Goal: Find specific page/section: Find specific page/section

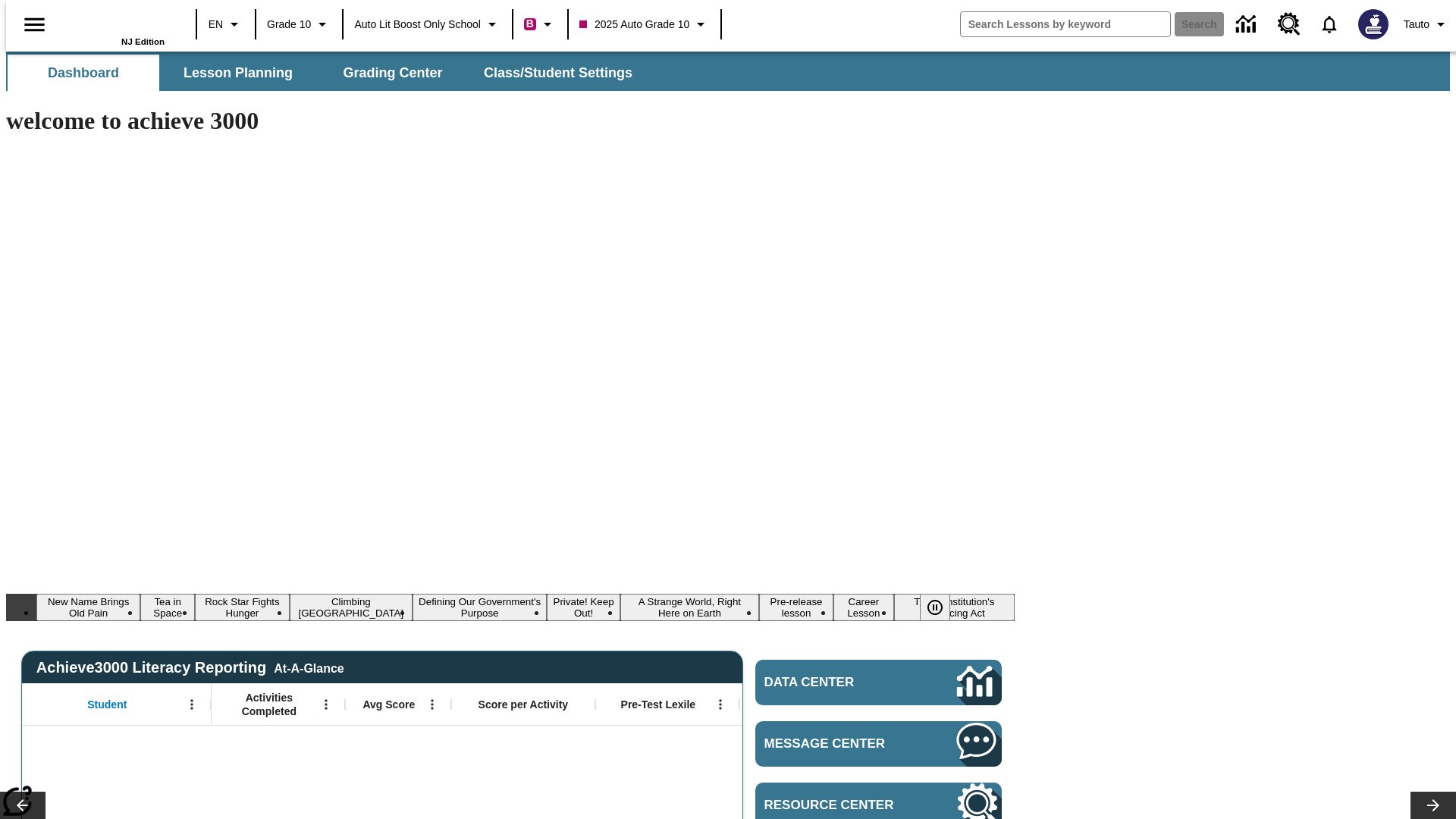
type input "-1"
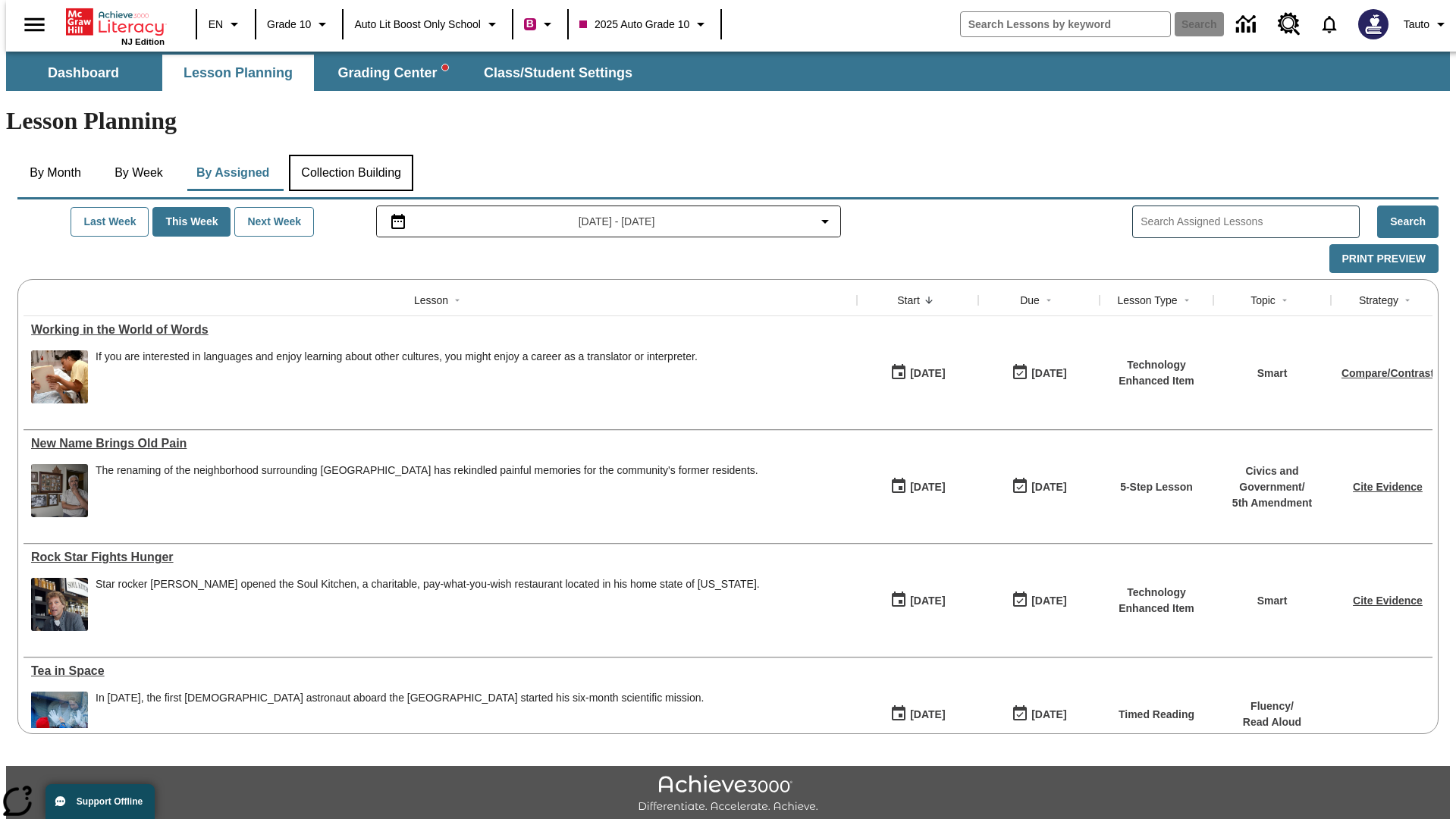
click at [349, 155] on button "Collection Building" at bounding box center [351, 173] width 124 height 36
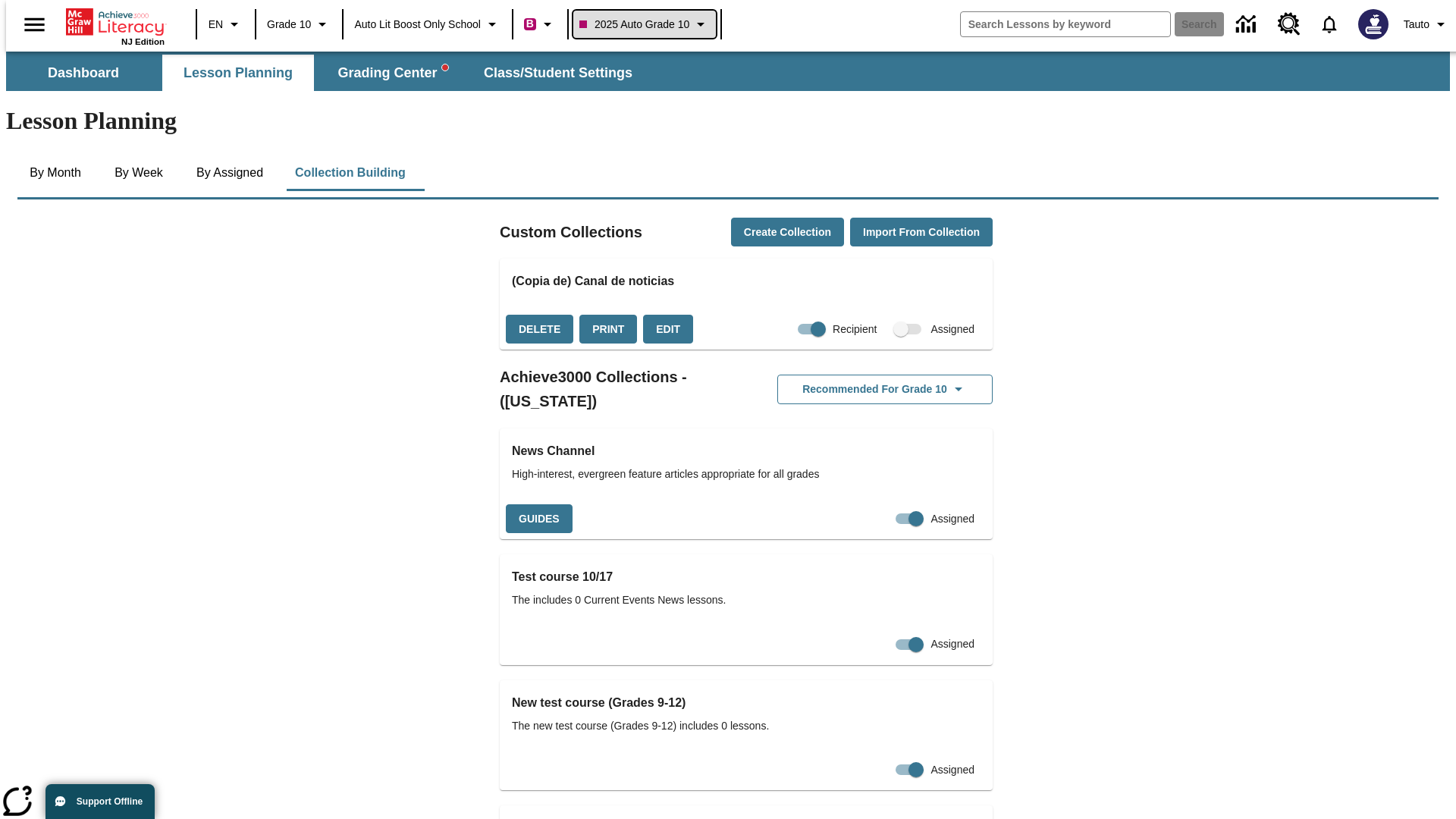
click at [645, 24] on span "2025 Auto Grade 10" at bounding box center [634, 24] width 110 height 16
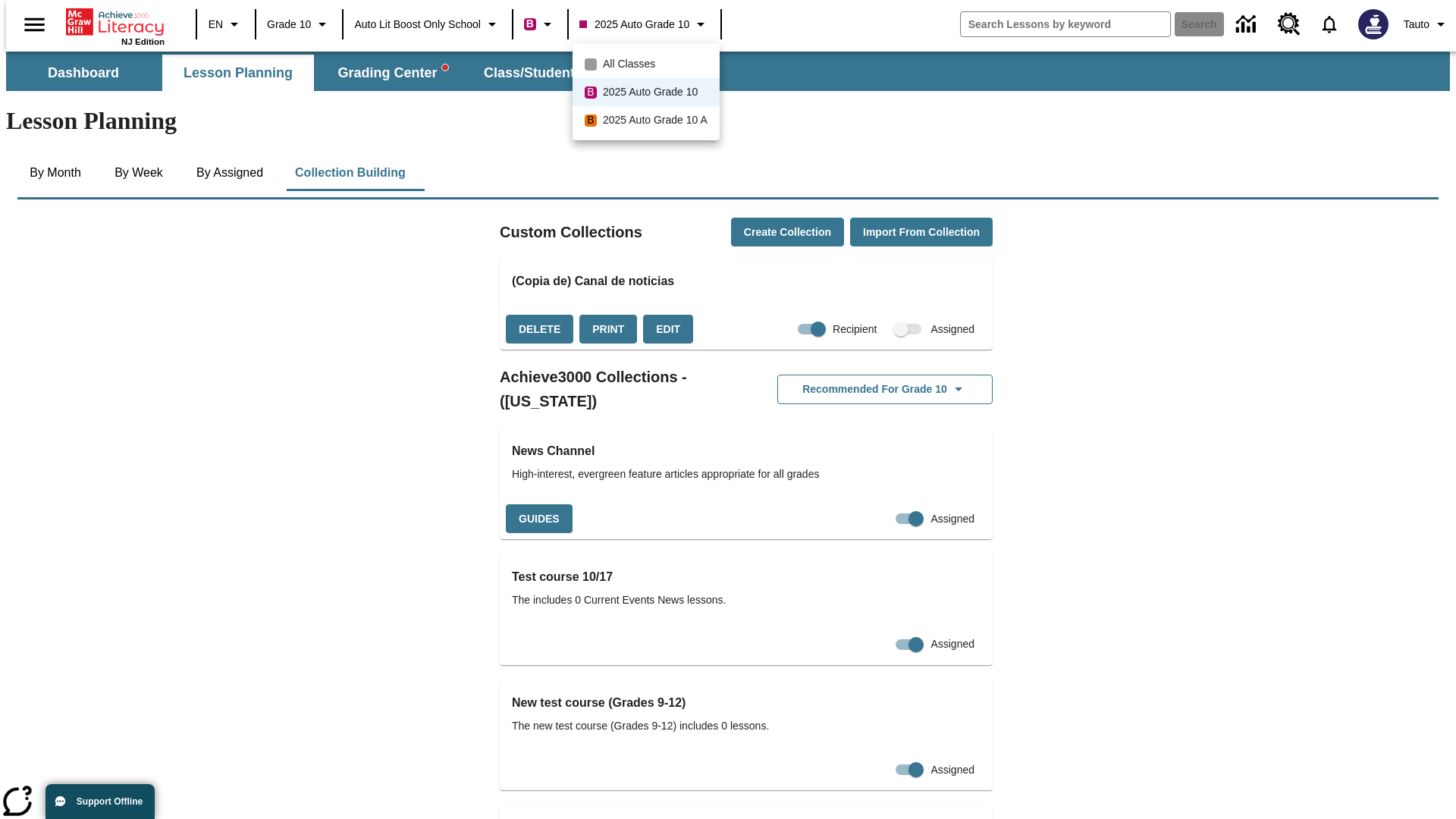
click at [648, 64] on span "All Classes" at bounding box center [629, 64] width 53 height 16
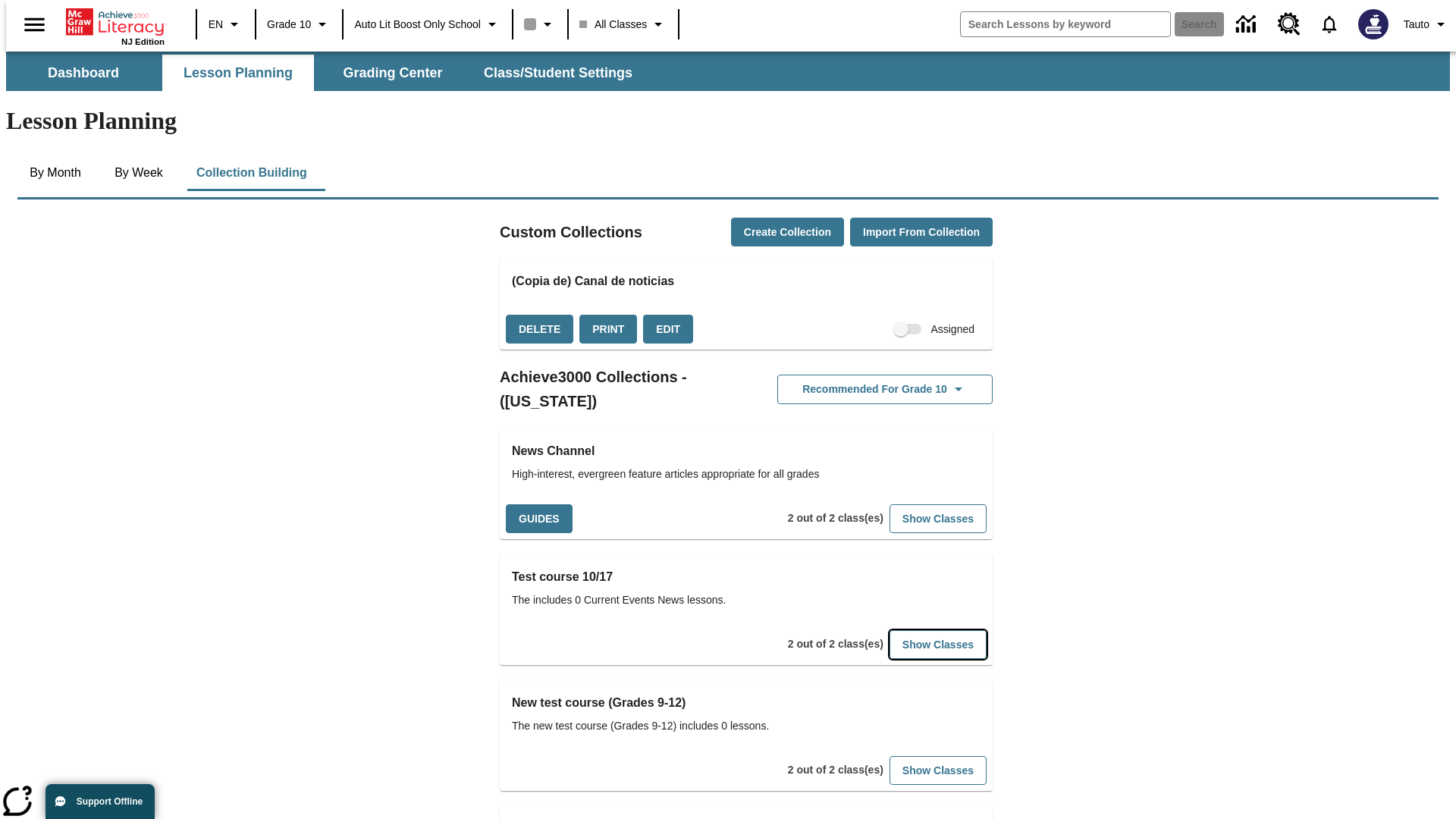
click at [915, 631] on button "Show Classes" at bounding box center [938, 645] width 97 height 30
